Goal: Task Accomplishment & Management: Complete application form

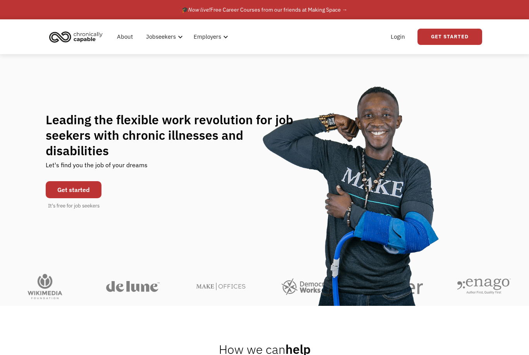
click at [82, 191] on link "Get started" at bounding box center [74, 189] width 56 height 17
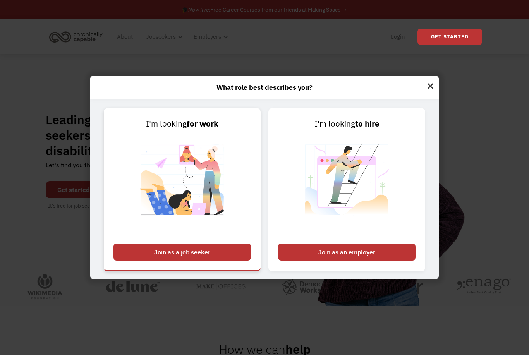
click at [194, 261] on div "Join as a job seeker" at bounding box center [182, 252] width 138 height 17
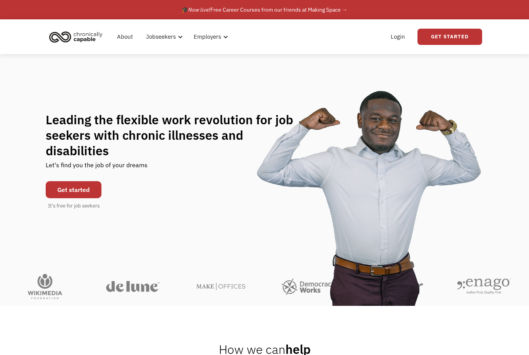
click at [446, 0] on link "🎓 Now live! Free Career Courses from our friends at Making Space →" at bounding box center [264, 9] width 529 height 19
